Goal: Information Seeking & Learning: Learn about a topic

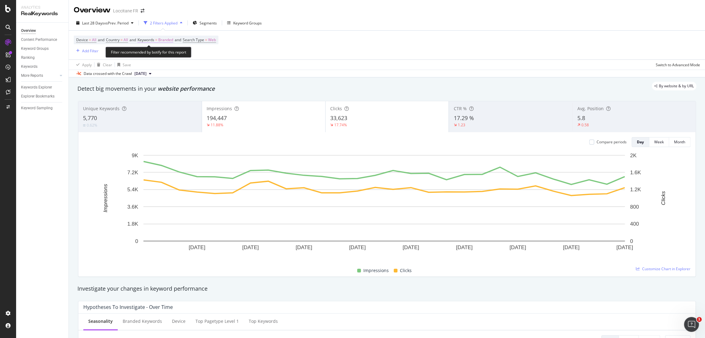
click at [150, 39] on span "Keywords" at bounding box center [146, 39] width 17 height 5
click at [156, 45] on div "Branded Cancel Add filter Apply" at bounding box center [181, 60] width 78 height 31
click at [157, 47] on div "Branded Cancel Add filter Apply" at bounding box center [181, 60] width 78 height 31
click at [158, 52] on span "Branded" at bounding box center [155, 54] width 17 height 5
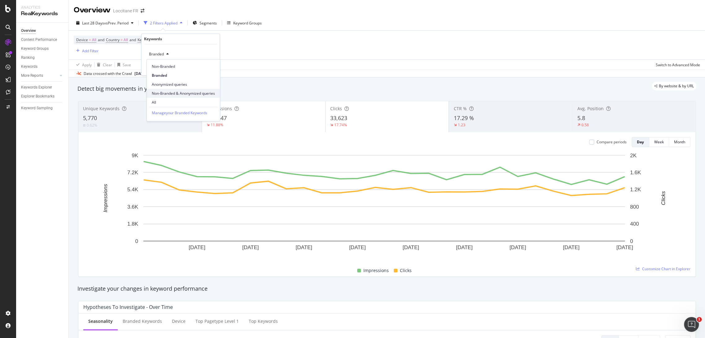
click at [162, 95] on span "Non-Branded & Anonymized queries" at bounding box center [183, 94] width 63 height 6
click at [190, 54] on span "Non-Branded & Anonymized queries" at bounding box center [180, 54] width 66 height 5
click at [172, 68] on span "Non-Branded" at bounding box center [184, 67] width 65 height 6
click at [209, 66] on div "Apply" at bounding box center [210, 67] width 10 height 5
click at [119, 22] on span "vs Prev. Period" at bounding box center [116, 22] width 24 height 5
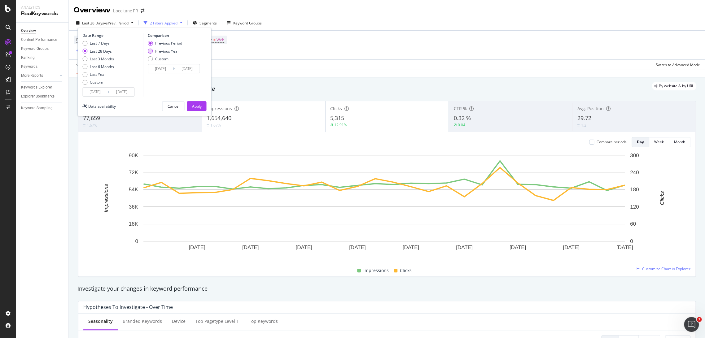
click at [162, 49] on div "Previous Year" at bounding box center [167, 51] width 24 height 5
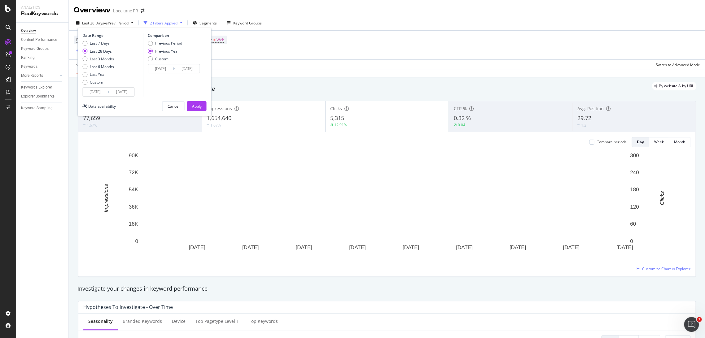
type input "[DATE]"
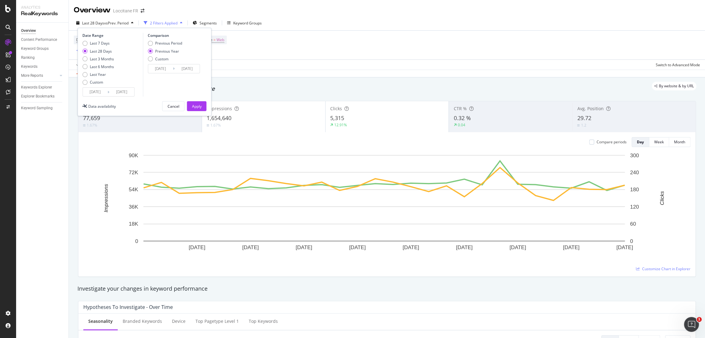
type input "[DATE]"
click at [192, 106] on div "Apply" at bounding box center [197, 106] width 10 height 5
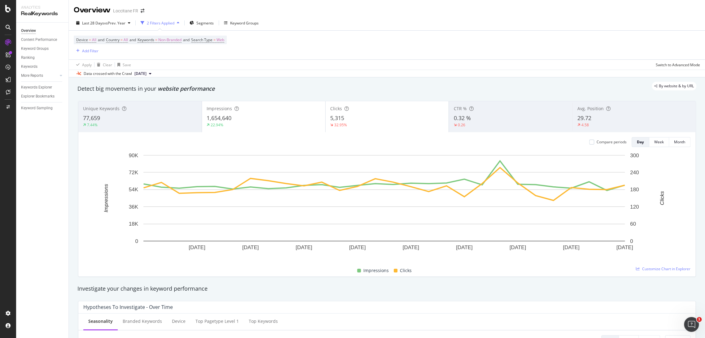
click at [293, 123] on div "22.94%" at bounding box center [264, 125] width 114 height 6
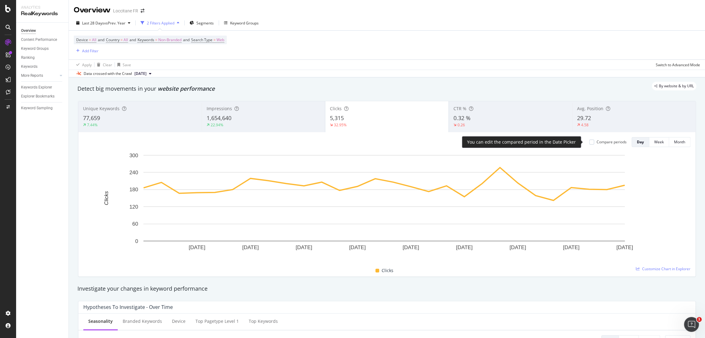
click at [601, 143] on div "Compare periods" at bounding box center [612, 141] width 30 height 5
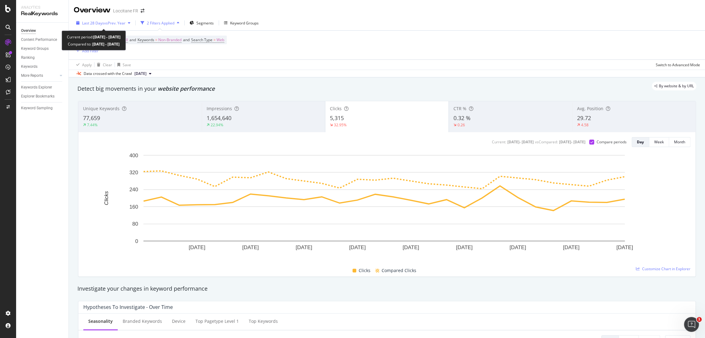
click at [124, 25] on span "vs Prev. Year" at bounding box center [114, 22] width 21 height 5
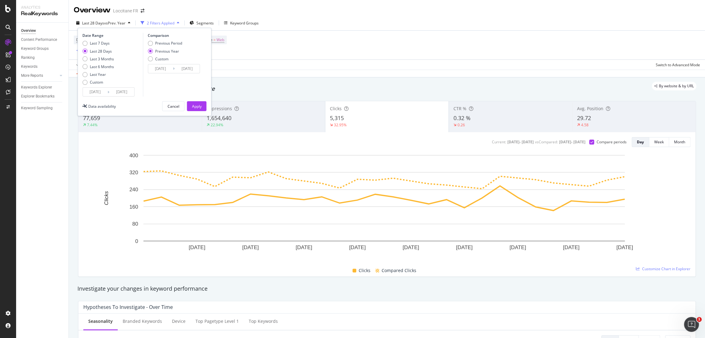
click at [98, 94] on input "[DATE]" at bounding box center [95, 92] width 25 height 9
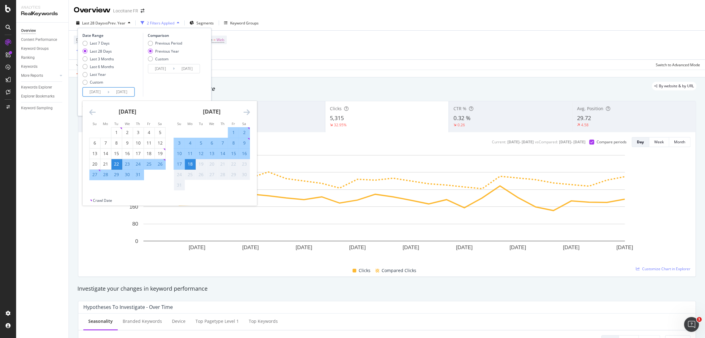
click at [91, 114] on icon "Move backward to switch to the previous month." at bounding box center [92, 111] width 7 height 7
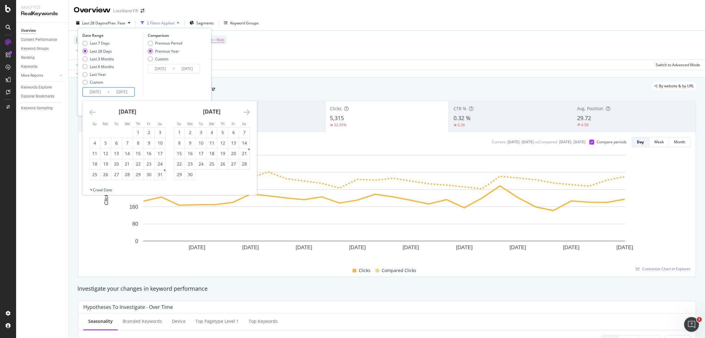
click at [91, 114] on icon "Move backward to switch to the previous month." at bounding box center [92, 111] width 7 height 7
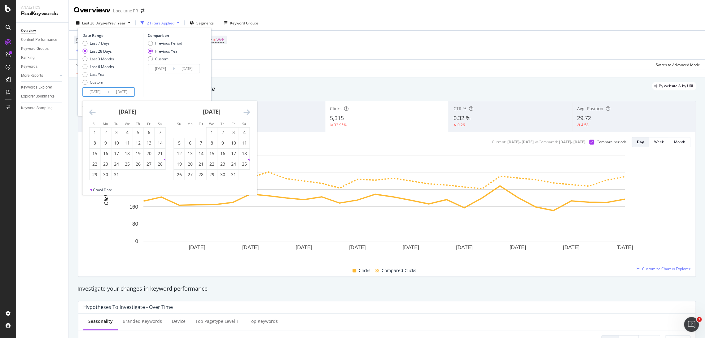
click at [91, 114] on icon "Move backward to switch to the previous month." at bounding box center [92, 111] width 7 height 7
click at [116, 130] on div "1" at bounding box center [116, 133] width 11 height 6
type input "[DATE]"
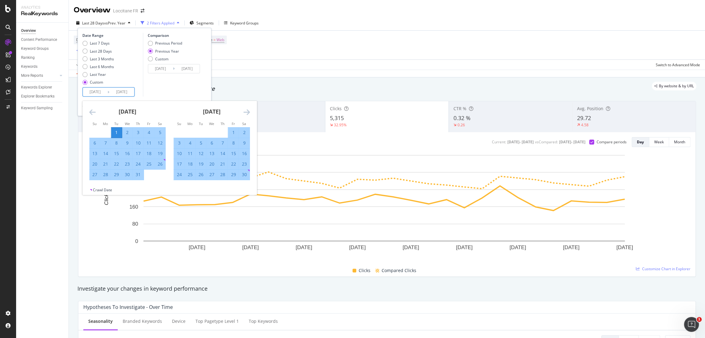
click at [193, 83] on div "Comparison Previous Period Previous Year Custom [DATE] Navigate forward to inte…" at bounding box center [172, 65] width 59 height 64
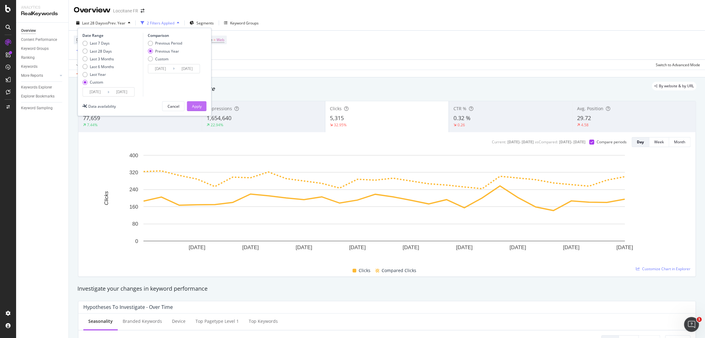
click at [200, 103] on div "Apply" at bounding box center [197, 106] width 10 height 9
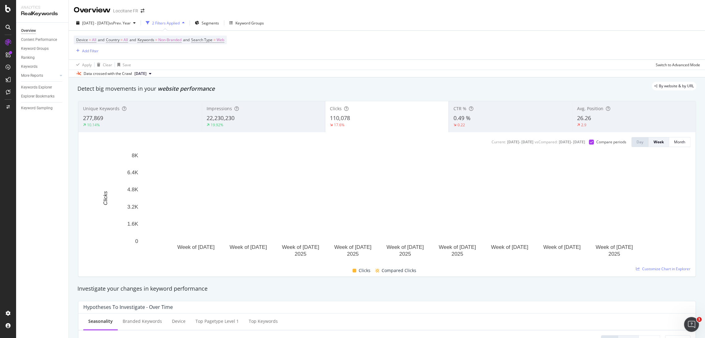
click at [591, 119] on div "26.26" at bounding box center [634, 118] width 114 height 8
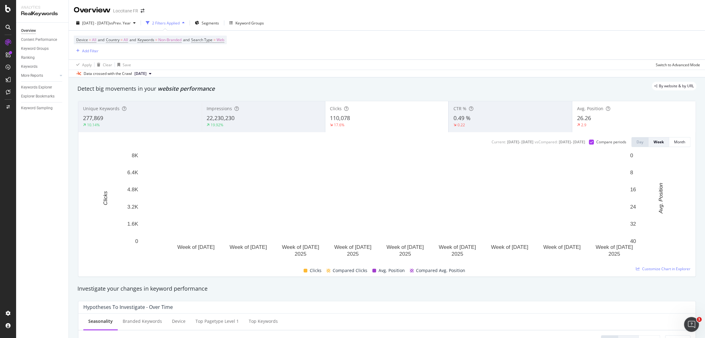
click at [384, 129] on div "Clicks 110,078 17.6%" at bounding box center [386, 117] width 123 height 28
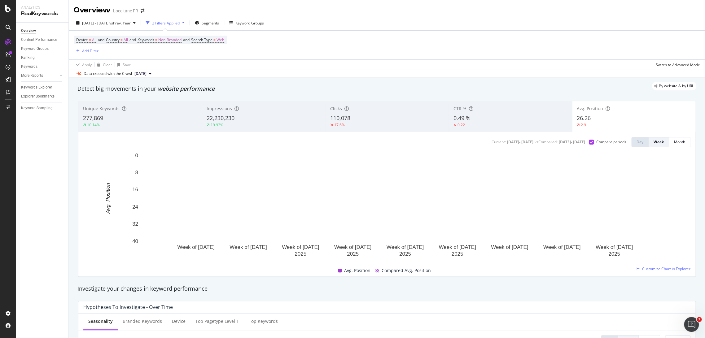
click at [153, 114] on div "Unique Keywords 277,869 10.14%" at bounding box center [139, 117] width 123 height 28
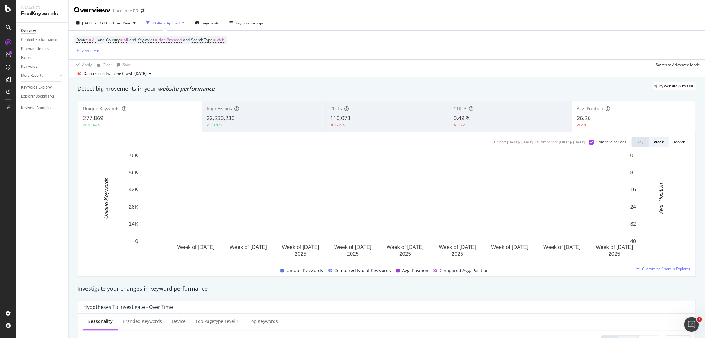
click at [159, 118] on div "277,869" at bounding box center [140, 118] width 114 height 8
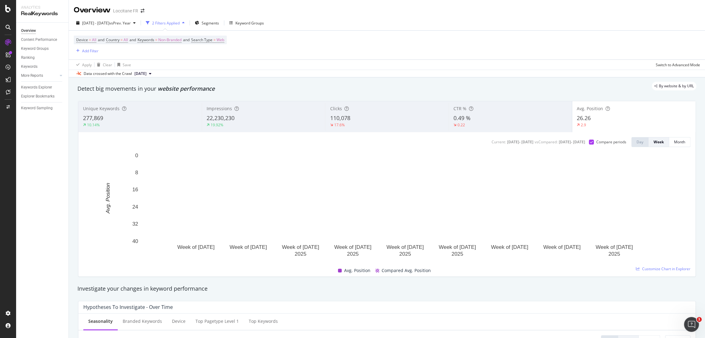
click at [234, 121] on div "22,230,230" at bounding box center [264, 118] width 114 height 8
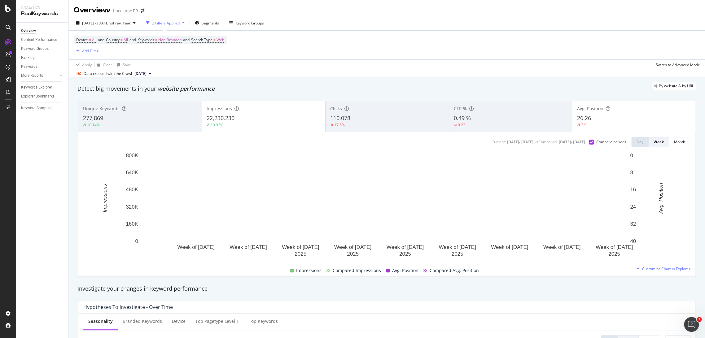
click at [253, 123] on div "19.92%" at bounding box center [264, 125] width 114 height 6
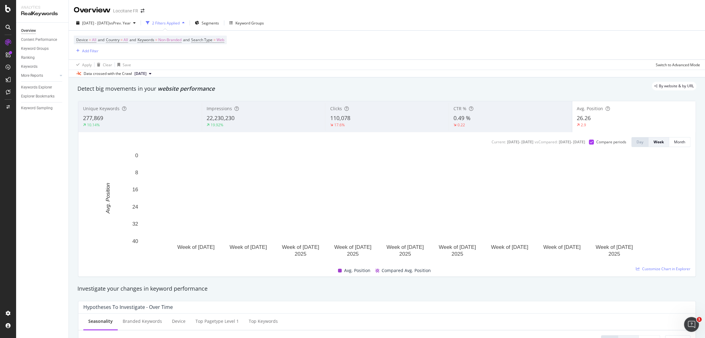
click at [462, 126] on div "0.22" at bounding box center [461, 125] width 15 height 6
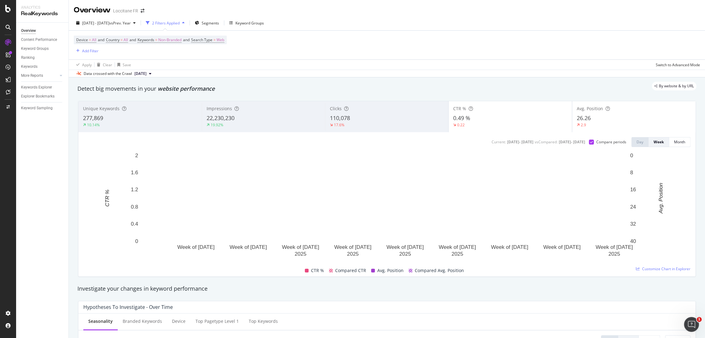
click at [493, 123] on div "0.22" at bounding box center [510, 125] width 114 height 6
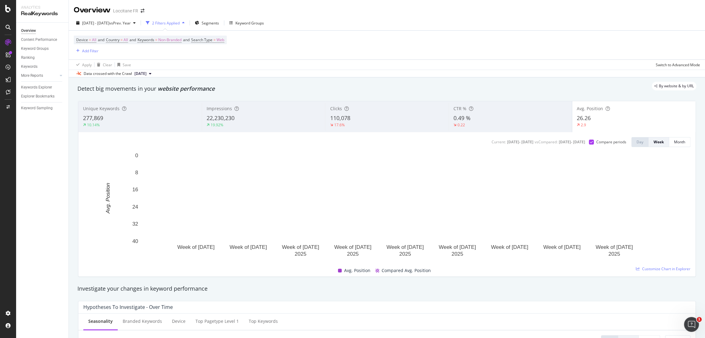
click at [383, 124] on div "17.6%" at bounding box center [387, 125] width 114 height 6
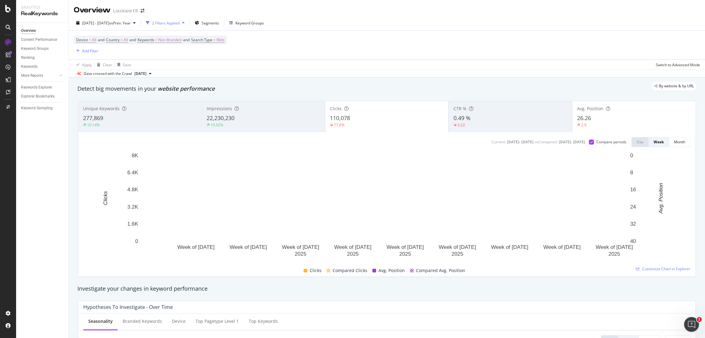
click at [600, 116] on div "26.26" at bounding box center [634, 118] width 114 height 8
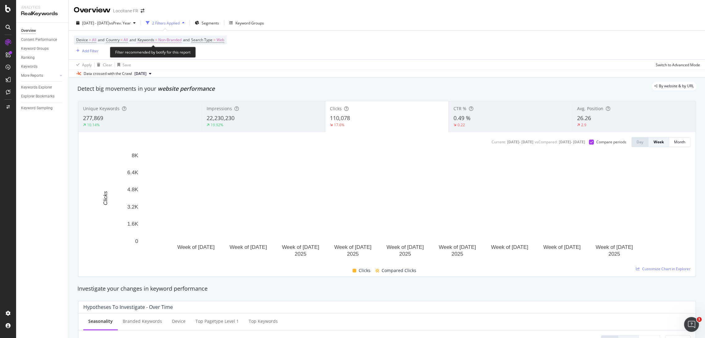
click at [182, 39] on span "Non-Branded" at bounding box center [169, 40] width 23 height 9
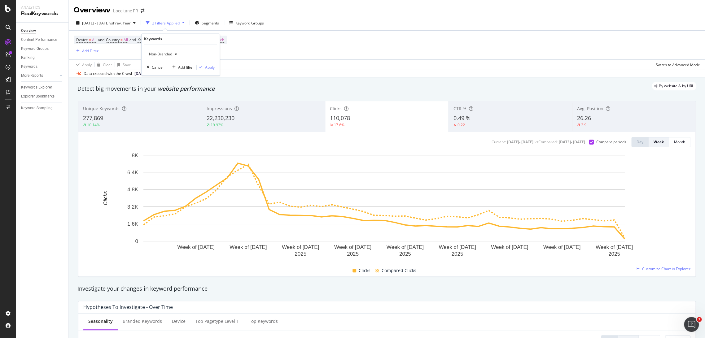
click at [172, 56] on div "button" at bounding box center [175, 55] width 7 height 4
click at [174, 83] on span "Anonymized queries" at bounding box center [183, 85] width 63 height 6
click at [213, 68] on div "Apply" at bounding box center [210, 67] width 10 height 5
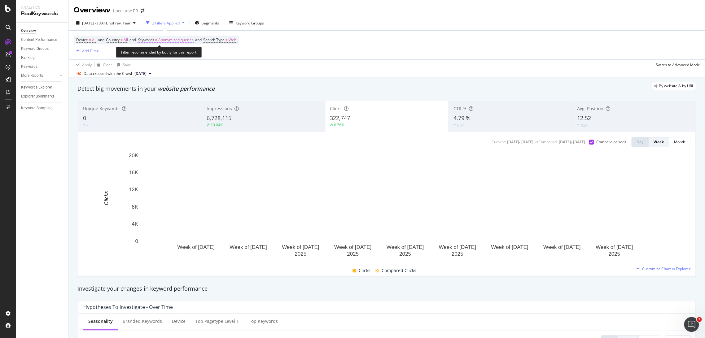
click at [187, 43] on span "Anonymized queries" at bounding box center [175, 40] width 35 height 9
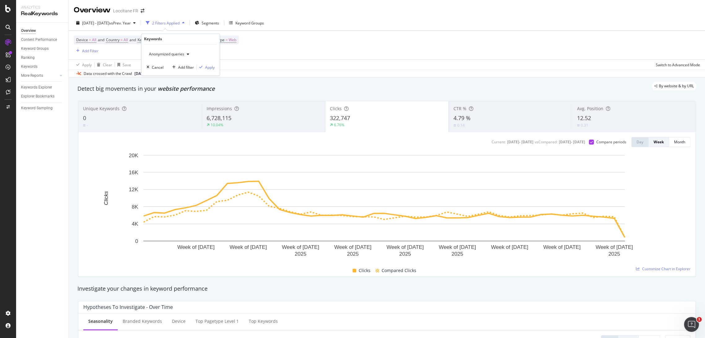
click at [179, 56] on div "Anonymized queries" at bounding box center [169, 54] width 45 height 9
click at [176, 70] on div "Non-Branded" at bounding box center [183, 66] width 73 height 9
click at [173, 55] on div "button" at bounding box center [175, 55] width 7 height 4
click at [181, 94] on span "Non-Branded & Anonymized queries" at bounding box center [183, 94] width 63 height 6
click at [216, 68] on div "Apply" at bounding box center [215, 67] width 10 height 5
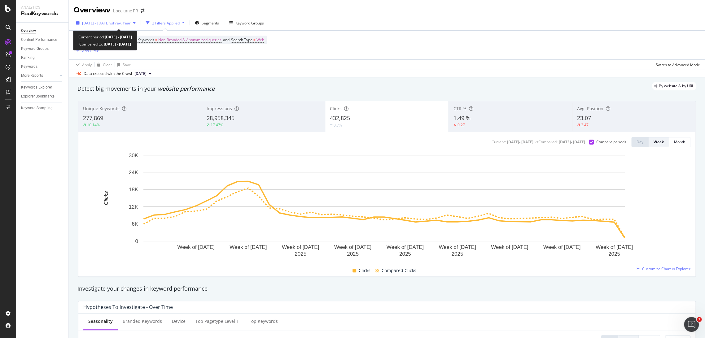
click at [115, 26] on div "[DATE] - [DATE] vs Prev. Year" at bounding box center [106, 22] width 64 height 9
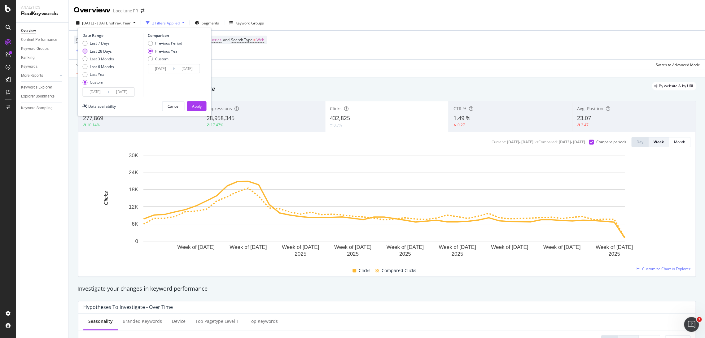
click at [109, 51] on div "Last 28 Days" at bounding box center [101, 51] width 22 height 5
type input "[DATE]"
click at [195, 104] on div "Apply" at bounding box center [197, 106] width 10 height 5
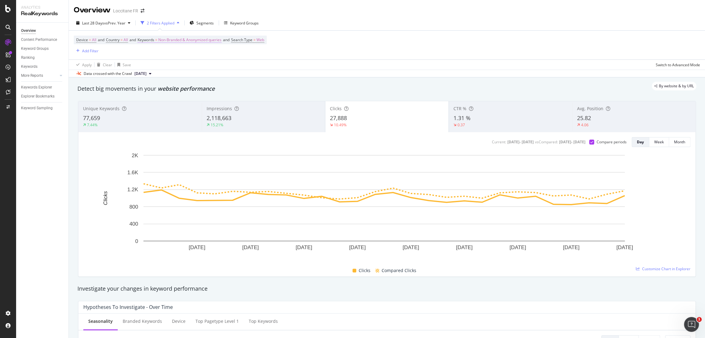
click at [200, 40] on span "Non-Branded & Anonymized queries" at bounding box center [189, 40] width 63 height 9
click at [181, 50] on div "Non-Branded & Anonymized queries" at bounding box center [183, 54] width 73 height 9
click at [164, 100] on span "All" at bounding box center [184, 103] width 65 height 6
click at [209, 69] on div "Apply" at bounding box center [210, 67] width 10 height 5
